Goal: Find contact information

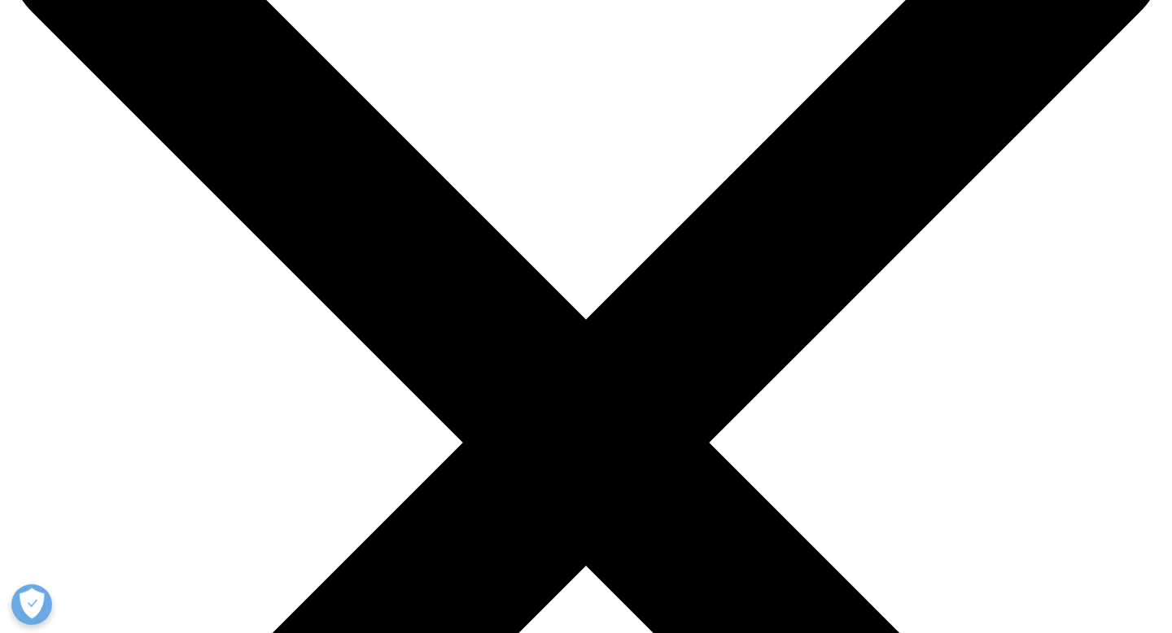
scroll to position [345, 0]
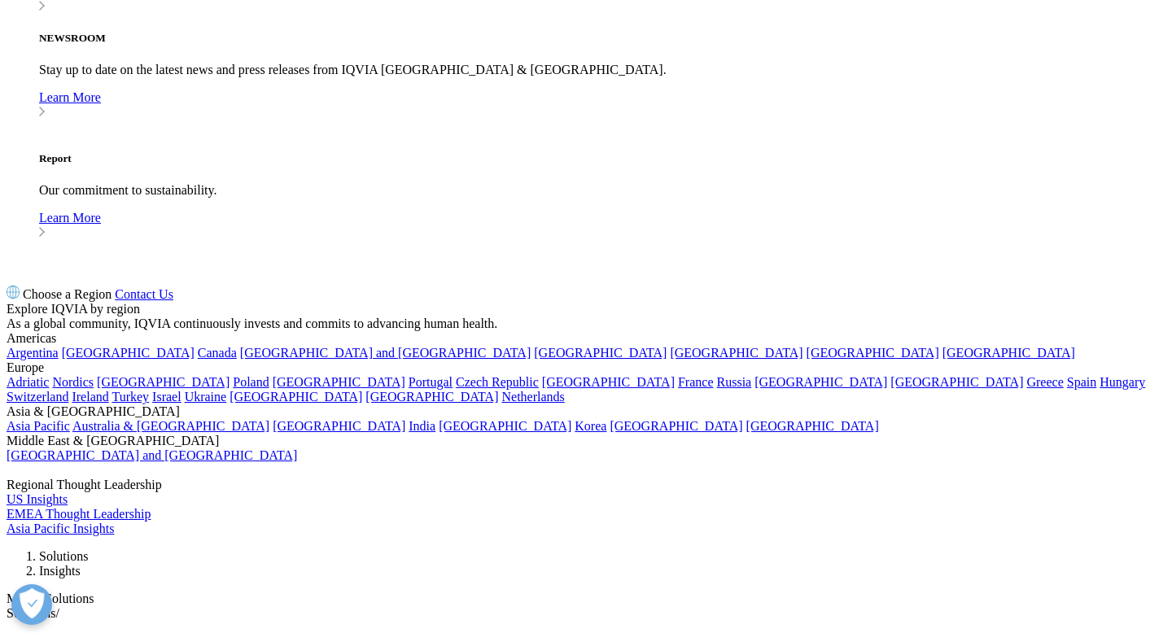
scroll to position [4216, 0]
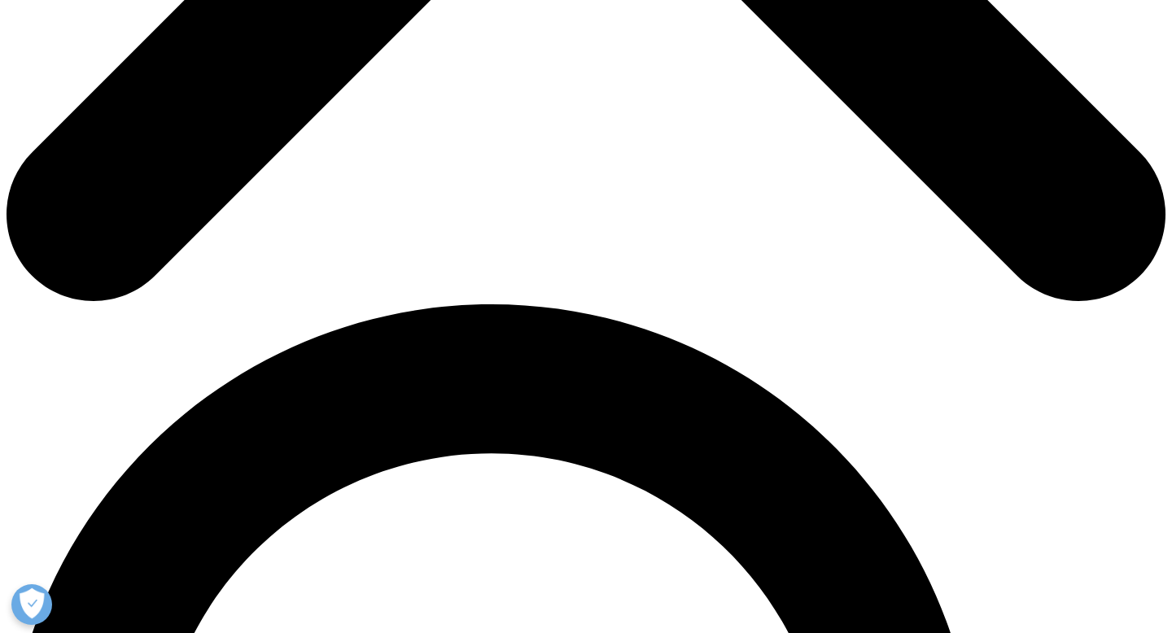
scroll to position [0, 0]
